Goal: Task Accomplishment & Management: Complete application form

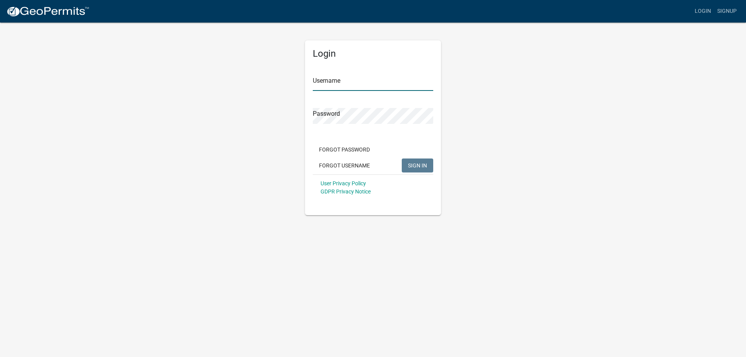
type input "djfmlf092008"
click at [424, 166] on span "SIGN IN" at bounding box center [417, 165] width 19 height 6
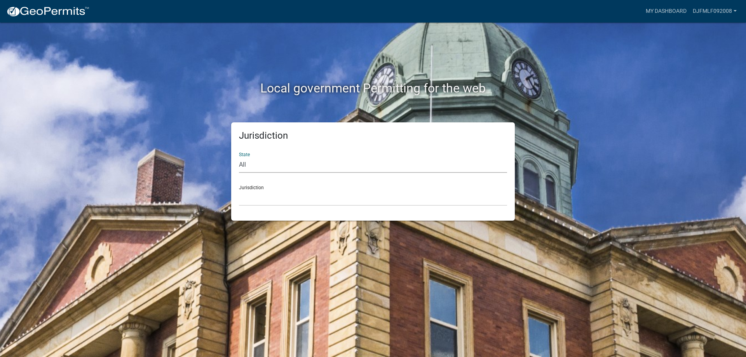
click at [239, 157] on select "All [US_STATE] [US_STATE] [US_STATE] [US_STATE] [US_STATE] [US_STATE] [US_STATE…" at bounding box center [373, 165] width 268 height 16
select select "[US_STATE]"
click option "[US_STATE]" at bounding box center [0, 0] width 0 height 0
click at [239, 190] on select "City of [GEOGRAPHIC_DATA], [US_STATE] City of [GEOGRAPHIC_DATA], [US_STATE] Cit…" at bounding box center [373, 198] width 268 height 16
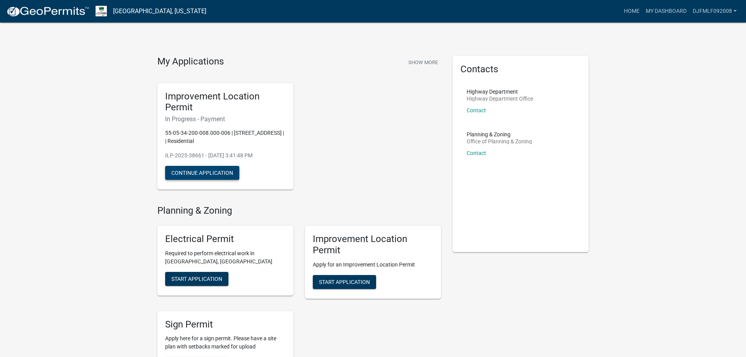
click at [213, 174] on button "Continue Application" at bounding box center [202, 173] width 74 height 14
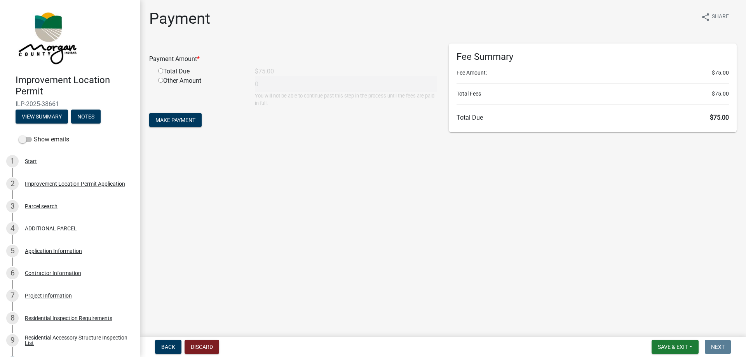
click at [161, 72] on input "radio" at bounding box center [160, 70] width 5 height 5
radio input "true"
type input "75"
click at [172, 118] on span "Make Payment" at bounding box center [175, 120] width 40 height 6
